Goal: Transaction & Acquisition: Obtain resource

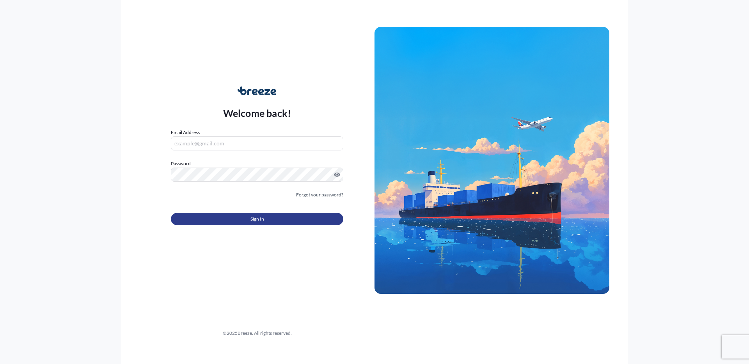
type input "[PERSON_NAME][EMAIL_ADDRESS][DOMAIN_NAME]"
click at [258, 220] on span "Sign In" at bounding box center [258, 219] width 14 height 8
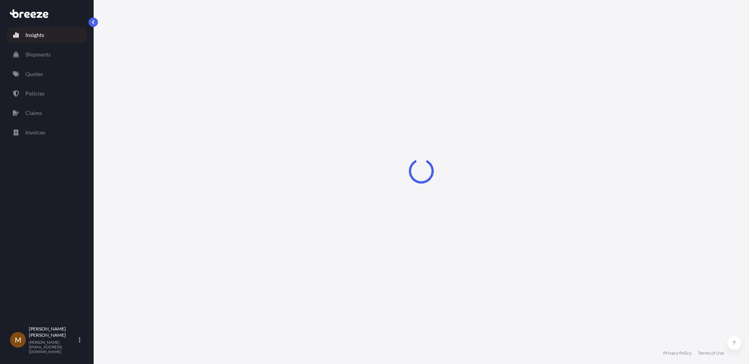
select select "2025"
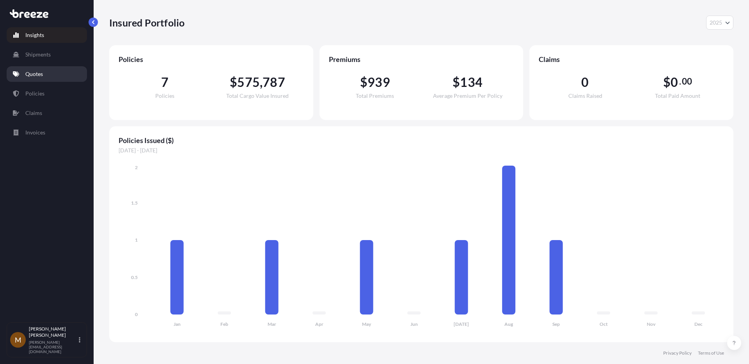
click at [37, 72] on p "Quotes" at bounding box center [34, 74] width 18 height 8
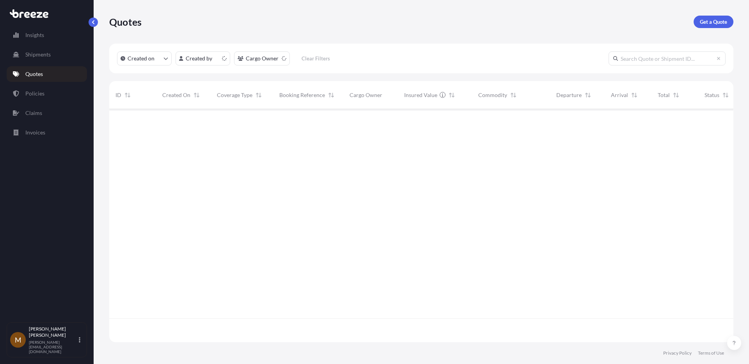
scroll to position [232, 618]
click at [710, 20] on p "Get a Quote" at bounding box center [713, 22] width 27 height 8
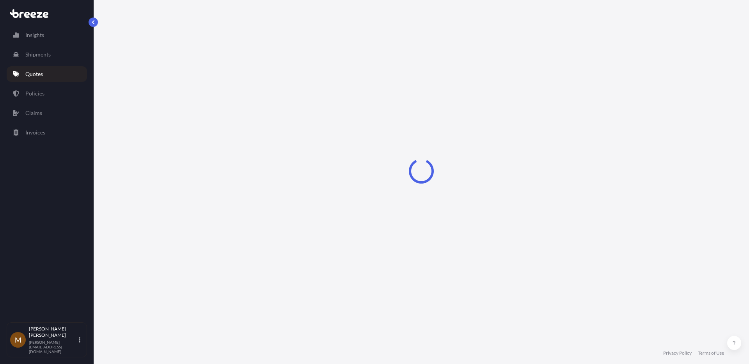
select select "Sea"
select select "1"
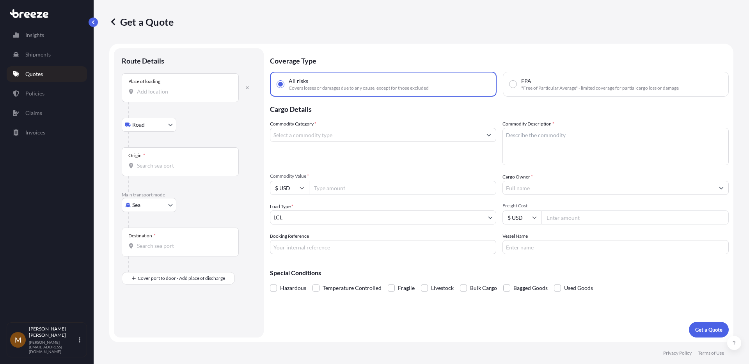
click at [155, 81] on div "Place of loading" at bounding box center [144, 81] width 32 height 6
click at [155, 88] on input "Place of loading" at bounding box center [183, 92] width 92 height 8
click at [250, 89] on button "button" at bounding box center [247, 88] width 17 height 12
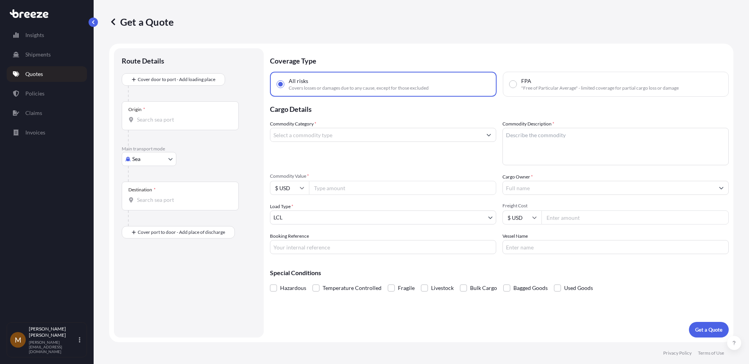
click at [180, 109] on div "Origin *" at bounding box center [180, 115] width 117 height 29
click at [180, 116] on input "Origin *" at bounding box center [183, 120] width 92 height 8
type input "MYPKG - [GEOGRAPHIC_DATA] ([GEOGRAPHIC_DATA]), [GEOGRAPHIC_DATA]"
click at [162, 199] on input "Destination *" at bounding box center [183, 203] width 92 height 8
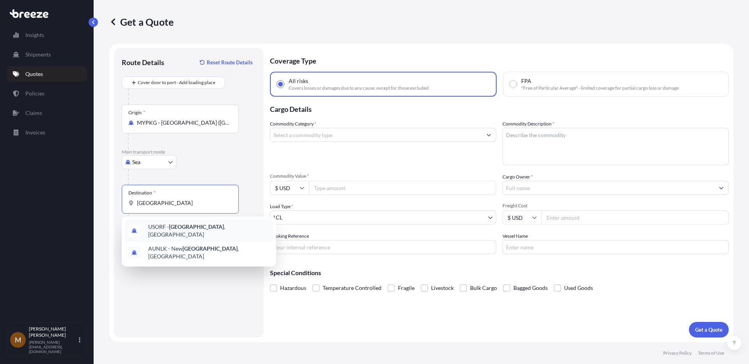
click at [193, 230] on span "USORF - [GEOGRAPHIC_DATA] , [GEOGRAPHIC_DATA]" at bounding box center [209, 231] width 122 height 16
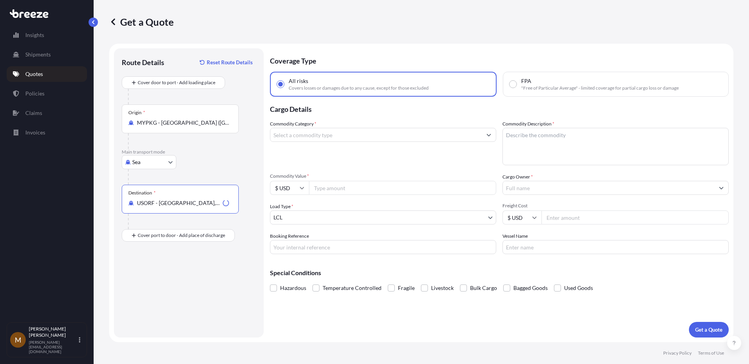
type input "USORF - [GEOGRAPHIC_DATA], [GEOGRAPHIC_DATA]"
click at [318, 137] on input "Commodity Category *" at bounding box center [375, 135] width 211 height 14
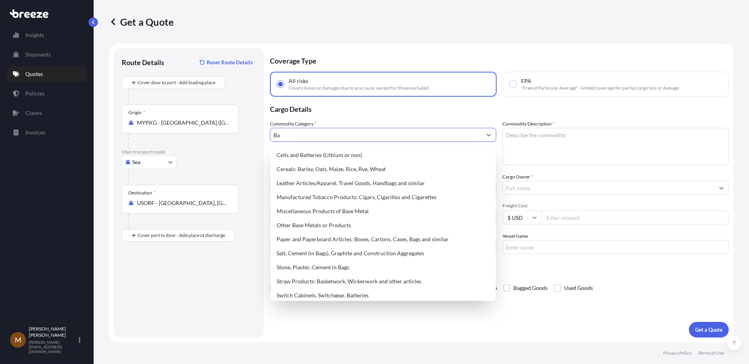
type input "B"
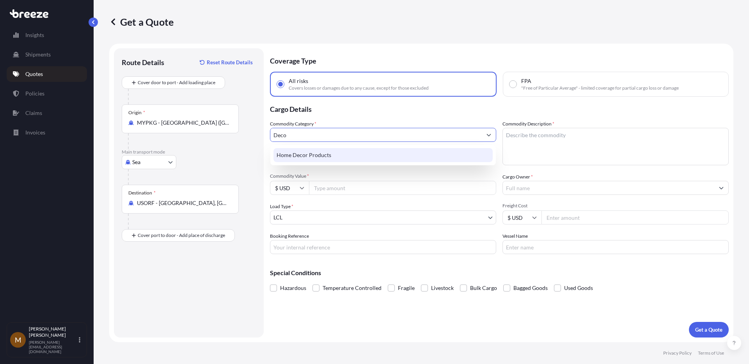
click at [316, 159] on div "Home Decor Products" at bounding box center [383, 155] width 219 height 14
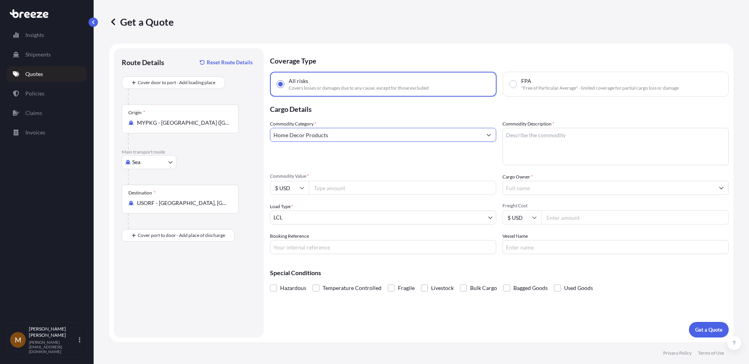
type input "Home Decor Products"
click at [518, 138] on textarea "Commodity Description *" at bounding box center [616, 146] width 226 height 37
type textarea "Balloons"
click at [354, 187] on input "Commodity Value *" at bounding box center [402, 188] width 187 height 14
